Goal: Transaction & Acquisition: Purchase product/service

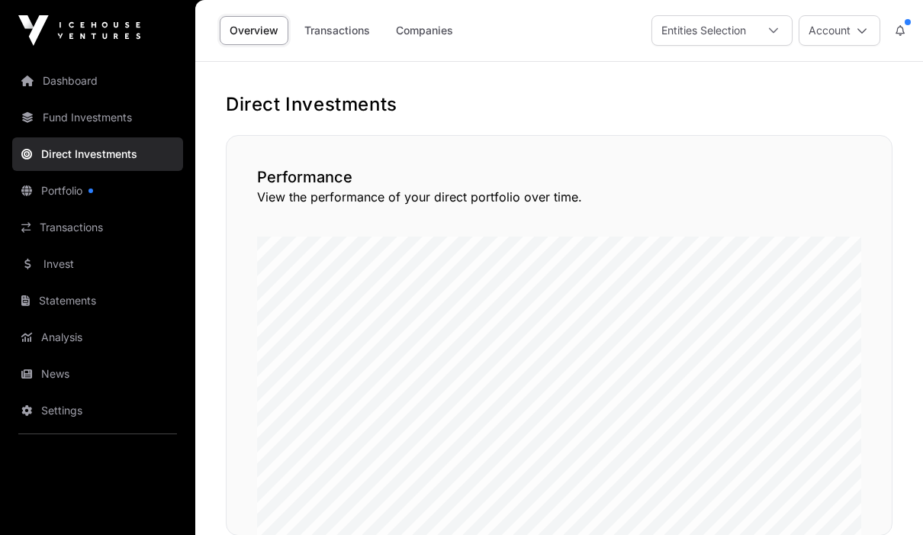
click at [433, 35] on link "Companies" at bounding box center [424, 30] width 77 height 29
click at [437, 34] on link "Companies" at bounding box center [424, 30] width 77 height 29
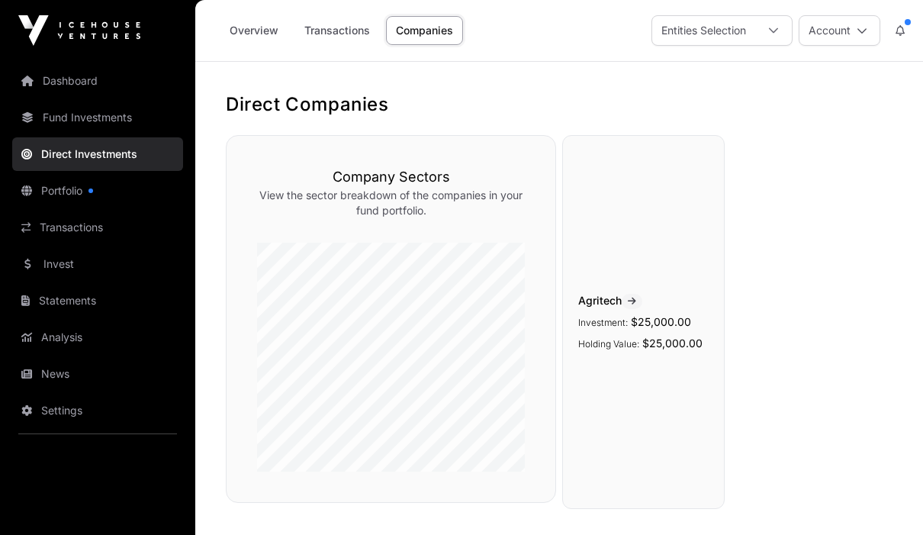
click at [343, 33] on link "Transactions" at bounding box center [337, 30] width 85 height 29
click at [111, 114] on link "Fund Investments" at bounding box center [97, 118] width 171 height 34
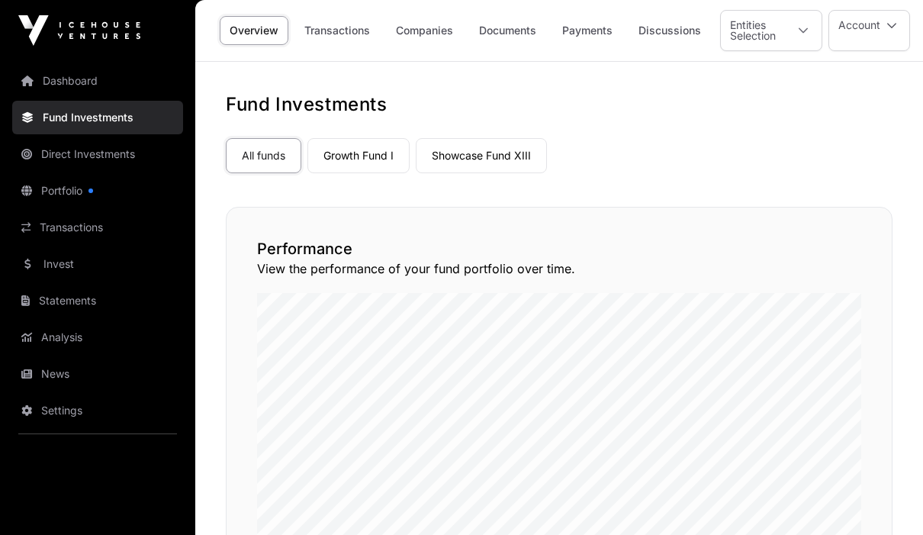
click at [119, 156] on link "Direct Investments" at bounding box center [97, 154] width 171 height 34
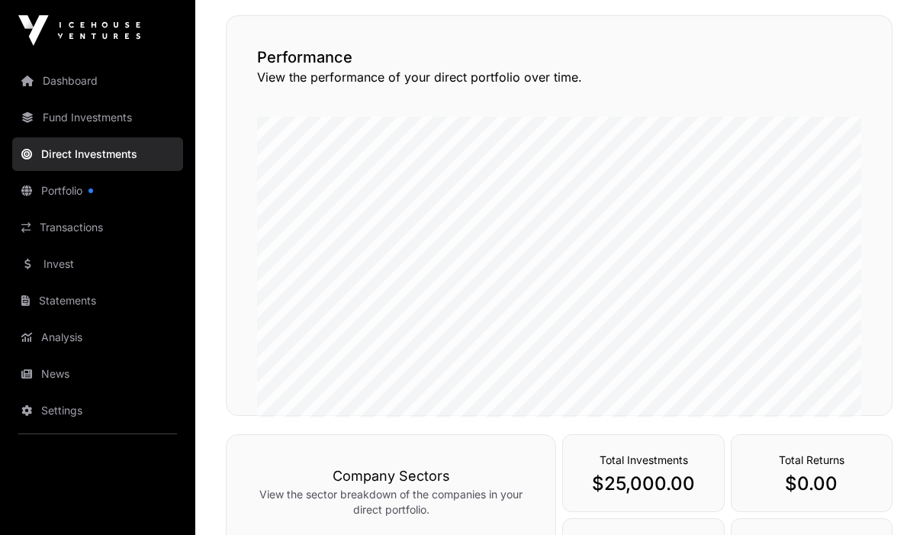
scroll to position [121, 0]
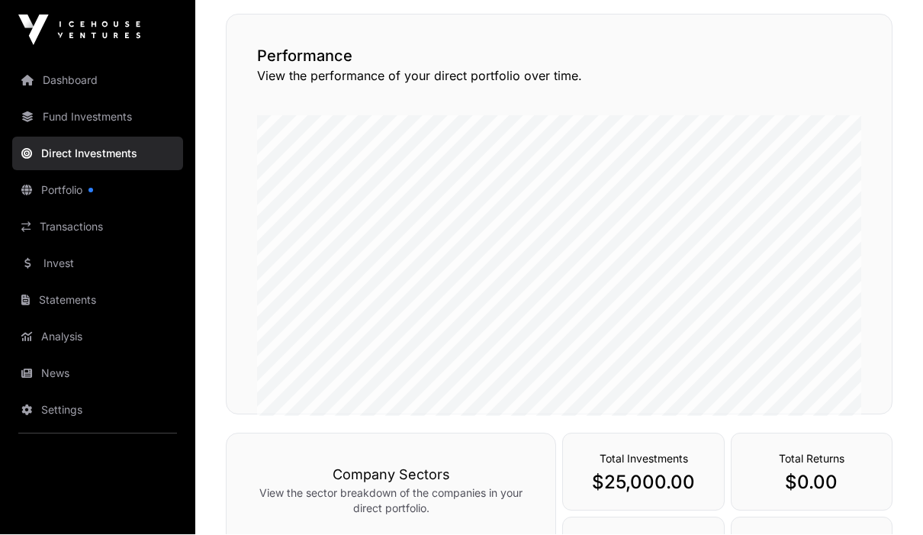
click at [60, 195] on link "Portfolio" at bounding box center [97, 191] width 171 height 34
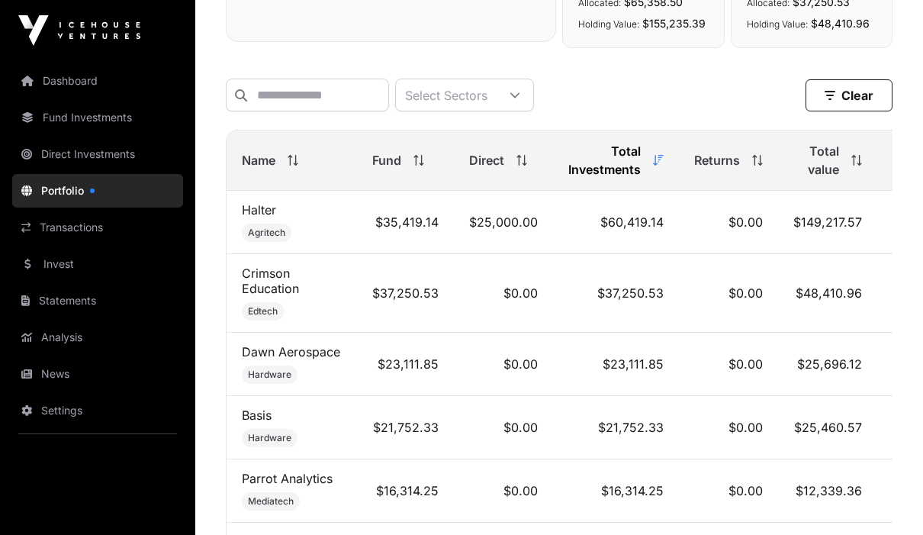
scroll to position [578, 0]
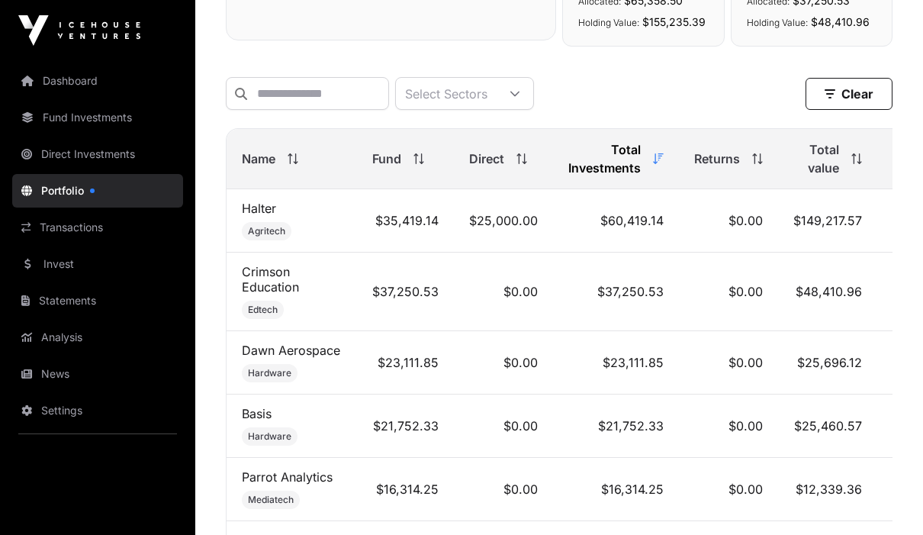
click at [88, 270] on link "Invest" at bounding box center [97, 264] width 171 height 34
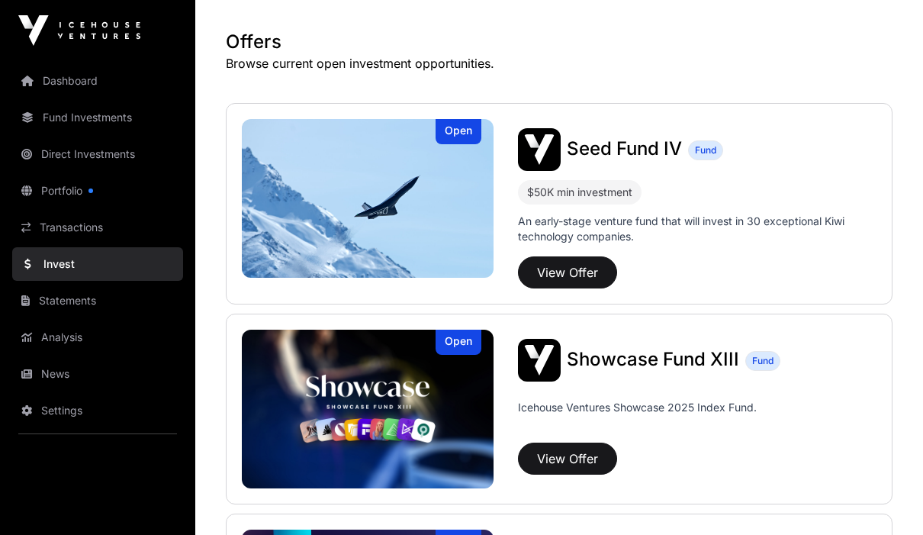
scroll to position [284, 0]
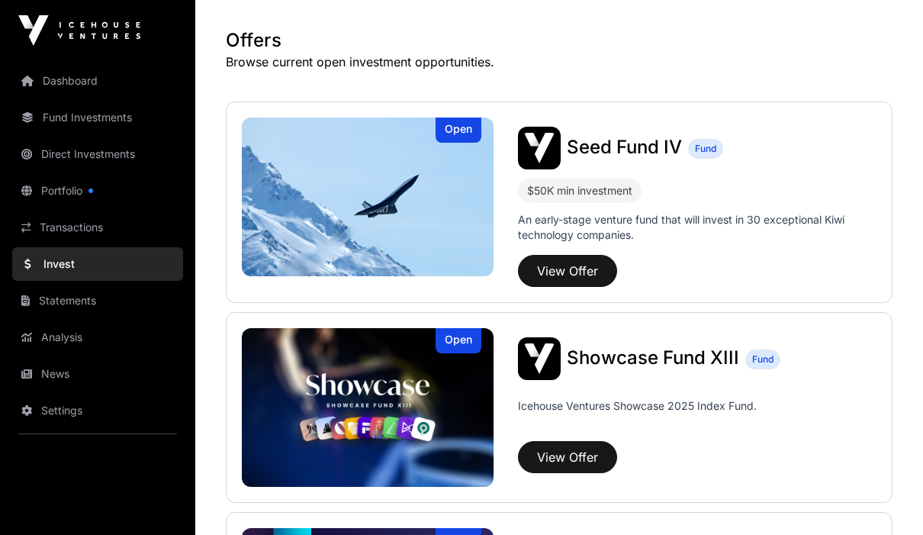
click at [578, 277] on button "View Offer" at bounding box center [567, 271] width 99 height 32
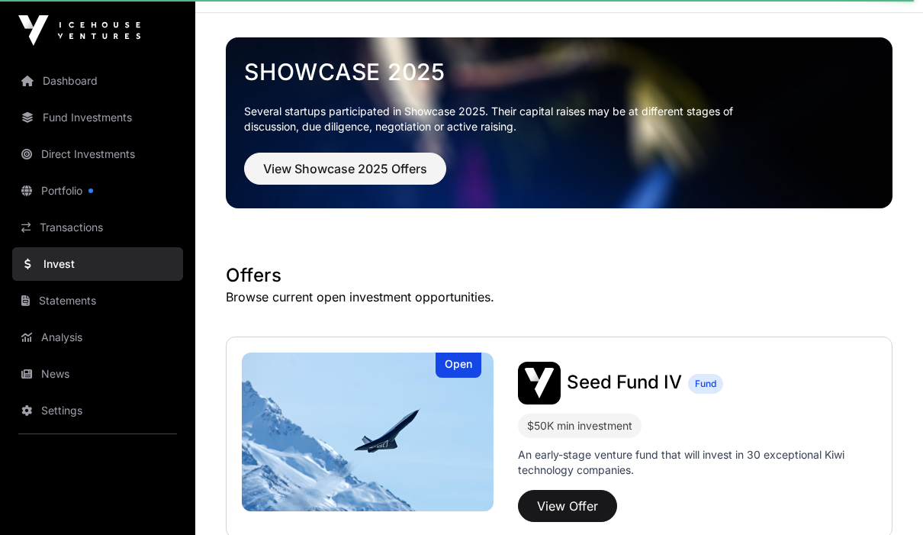
scroll to position [0, 0]
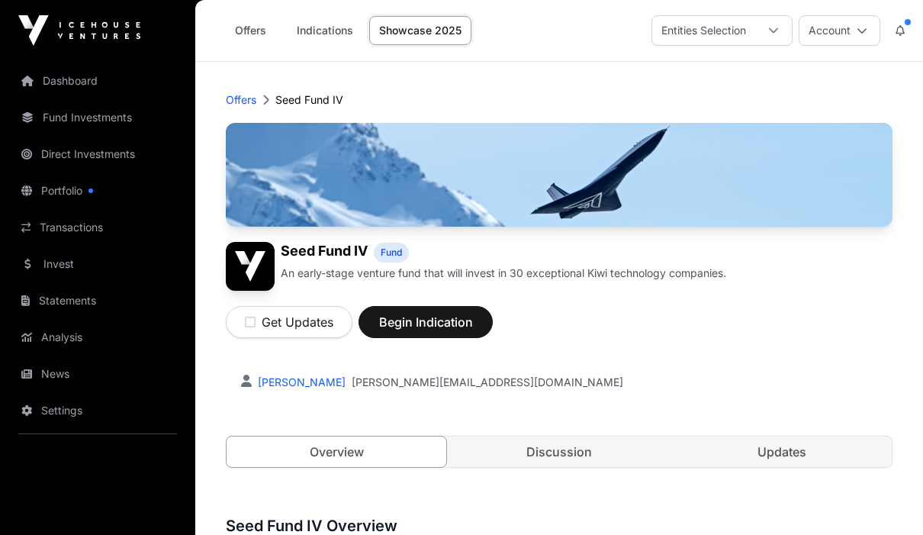
click at [327, 28] on link "Indications" at bounding box center [325, 30] width 76 height 29
